Goal: Task Accomplishment & Management: Manage account settings

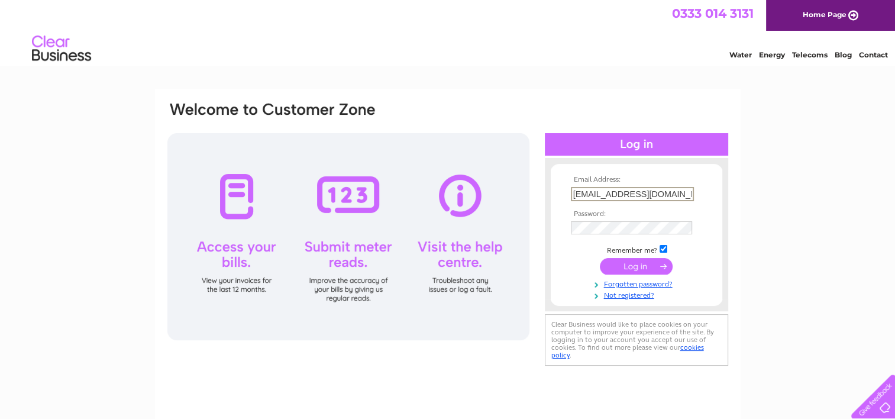
click at [670, 193] on input "[EMAIL_ADDRESS][DOMAIN_NAME]" at bounding box center [632, 194] width 123 height 14
type input "[EMAIL_ADDRESS][DOMAIN_NAME]"
click at [630, 264] on input "submit" at bounding box center [636, 265] width 73 height 17
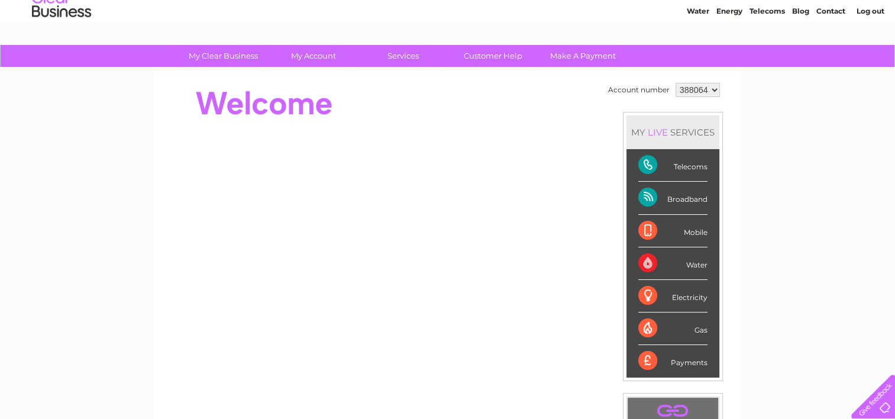
scroll to position [42, 0]
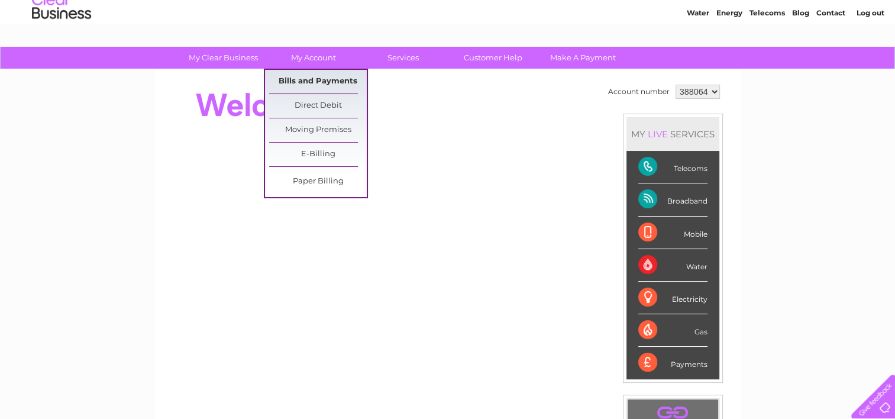
click at [320, 76] on link "Bills and Payments" at bounding box center [318, 82] width 98 height 24
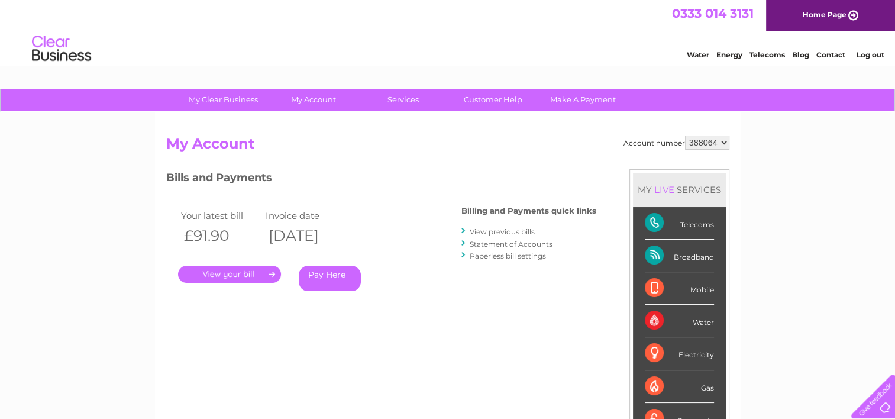
click at [238, 274] on link "." at bounding box center [229, 274] width 103 height 17
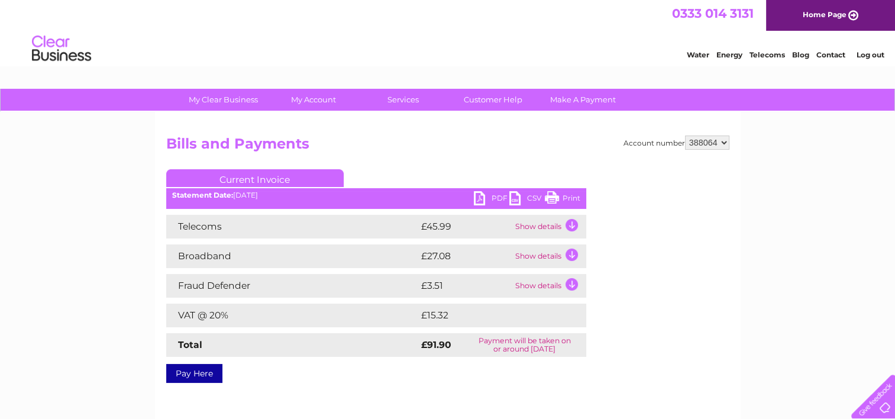
click at [485, 196] on link "PDF" at bounding box center [491, 199] width 35 height 17
